Goal: Information Seeking & Learning: Learn about a topic

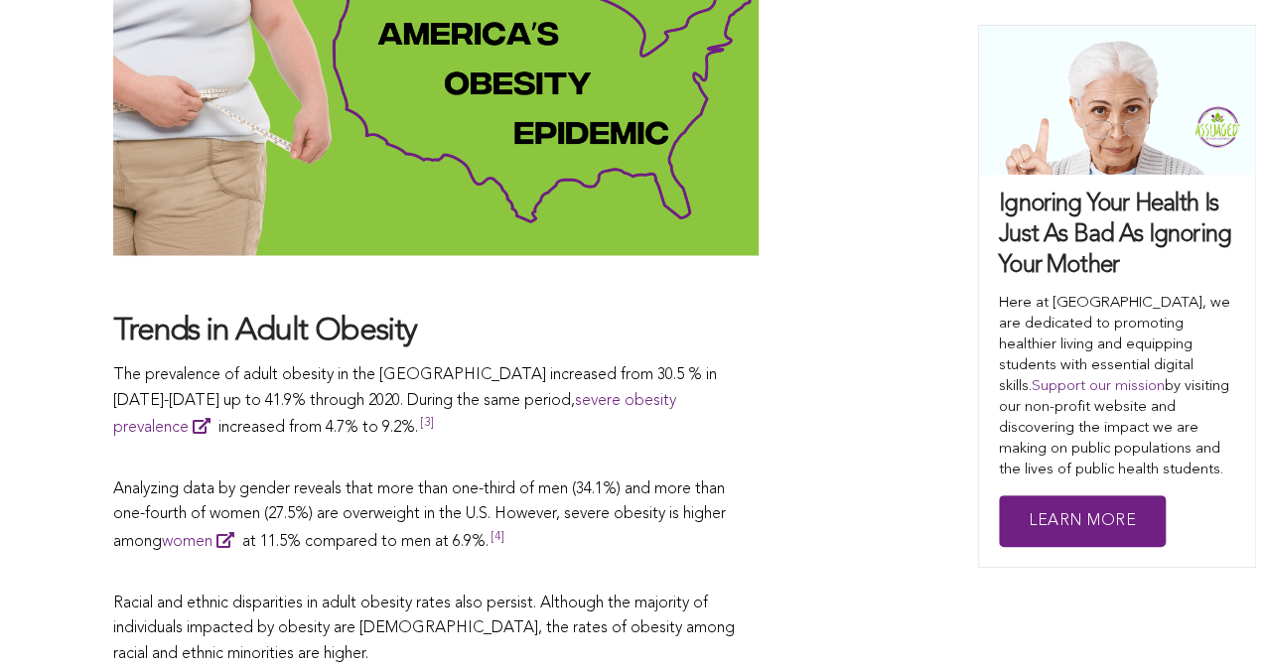
scroll to position [1708, 0]
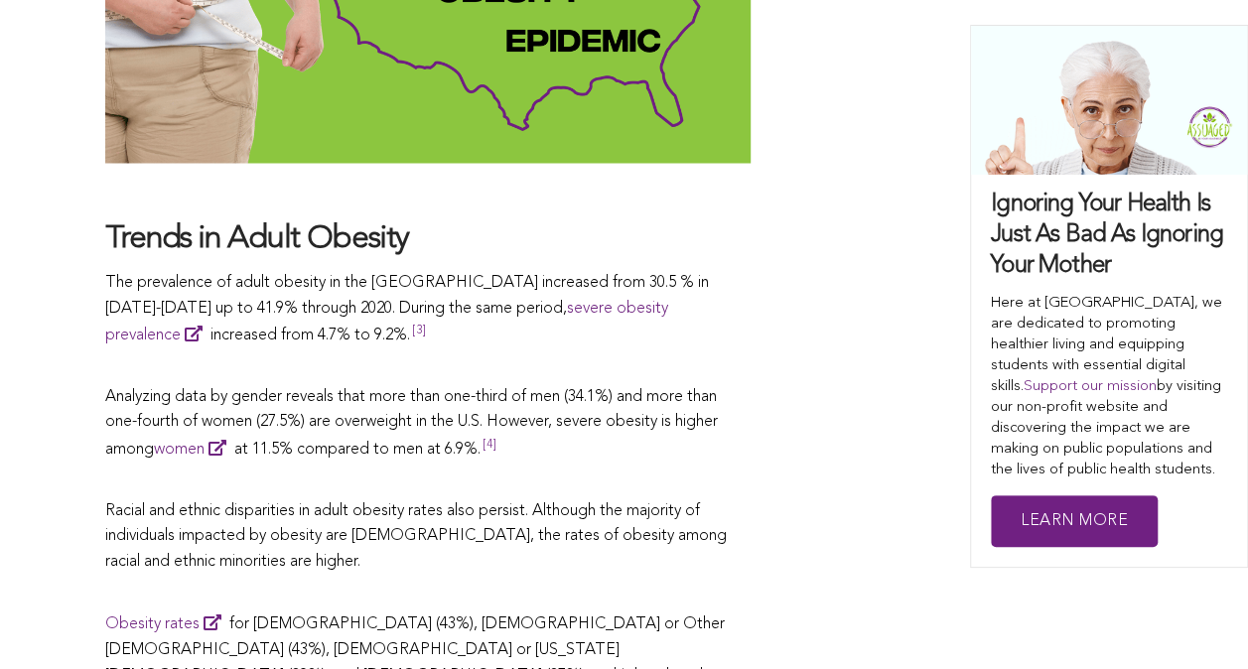
drag, startPoint x: 109, startPoint y: 278, endPoint x: 234, endPoint y: 326, distance: 133.9
click at [234, 326] on p "The prevalence of adult obesity in the [GEOGRAPHIC_DATA] increased from 30.5 % …" at bounding box center [427, 309] width 645 height 78
copy p "The prevalence of adult obesity in the [GEOGRAPHIC_DATA] increased from 30.5 % …"
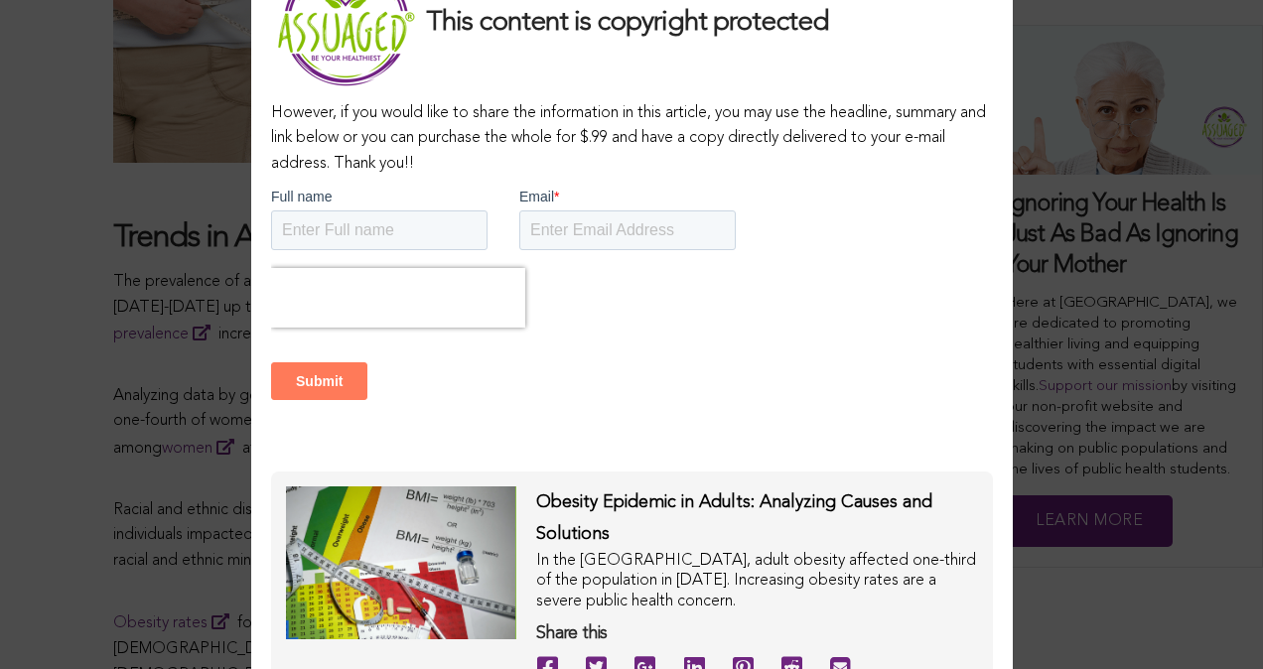
click at [64, 206] on div "This content is copyright protected However, if you would like to share the inf…" at bounding box center [631, 334] width 1263 height 669
click at [148, 232] on div "This content is copyright protected However, if you would like to share the inf…" at bounding box center [631, 334] width 1263 height 669
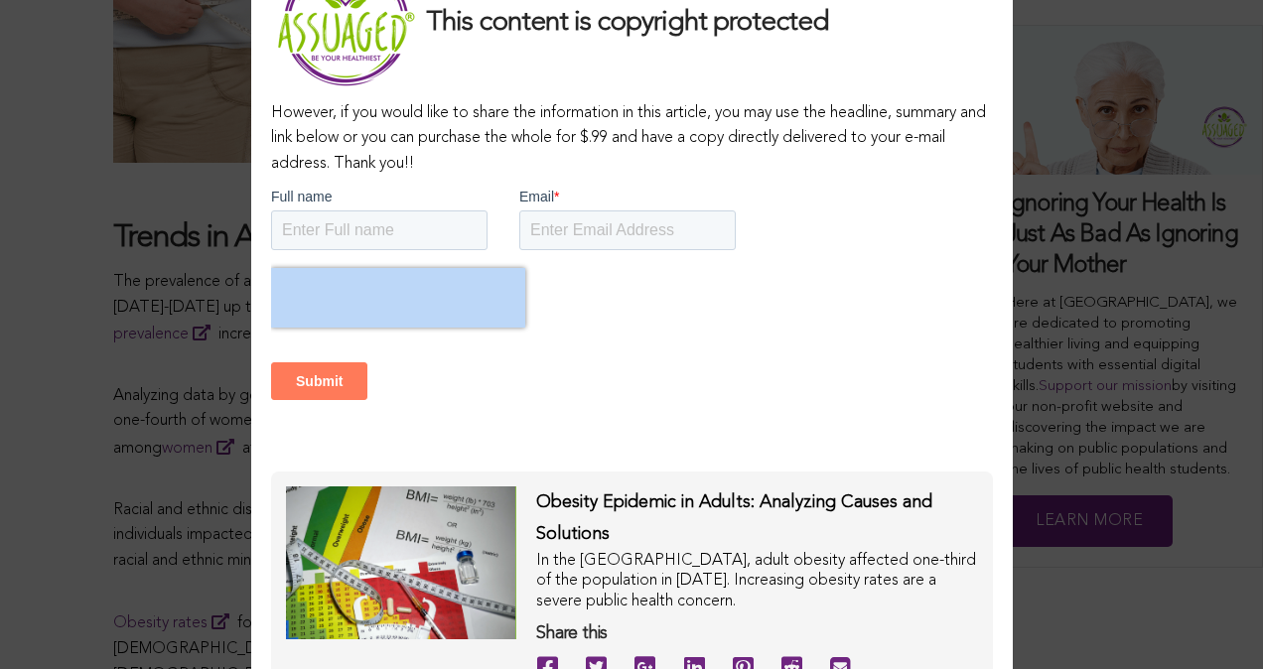
drag, startPoint x: 613, startPoint y: 323, endPoint x: 737, endPoint y: 392, distance: 142.2
click at [737, 392] on form "Full name Email * Submit" at bounding box center [631, 329] width 722 height 285
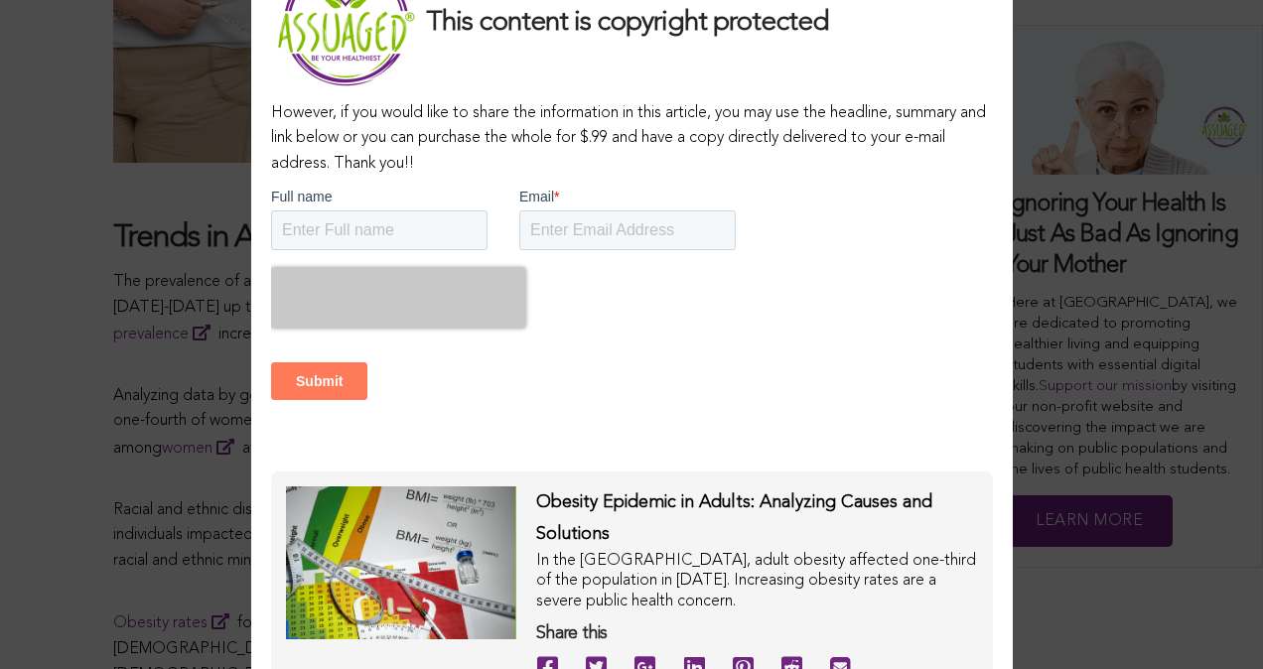
click at [89, 243] on div "This content is copyright protected However, if you would like to share the inf…" at bounding box center [631, 334] width 1263 height 669
click at [1172, 83] on div "This content is copyright protected However, if you would like to share the inf…" at bounding box center [631, 334] width 1263 height 669
click at [1003, 336] on div "This content is copyright protected However, if you would like to share the inf…" at bounding box center [631, 334] width 761 height 801
click at [194, 434] on div "This content is copyright protected However, if you would like to share the inf…" at bounding box center [631, 334] width 1263 height 669
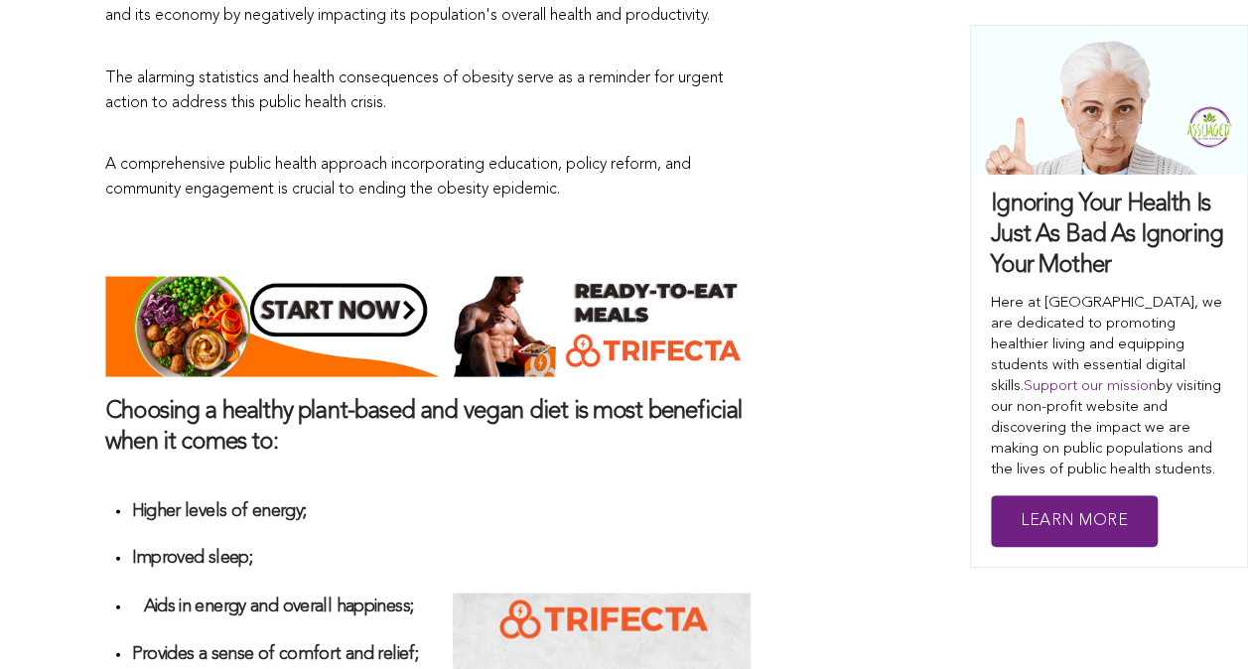
scroll to position [9256, 0]
